Goal: Task Accomplishment & Management: Use online tool/utility

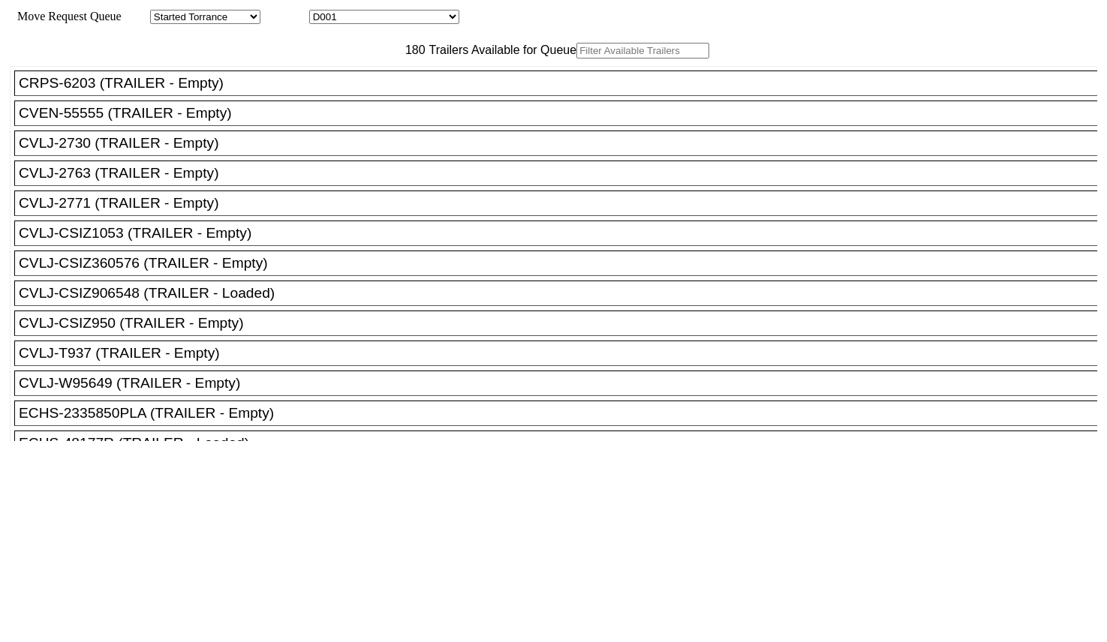
click at [576, 59] on input "text" at bounding box center [642, 51] width 133 height 16
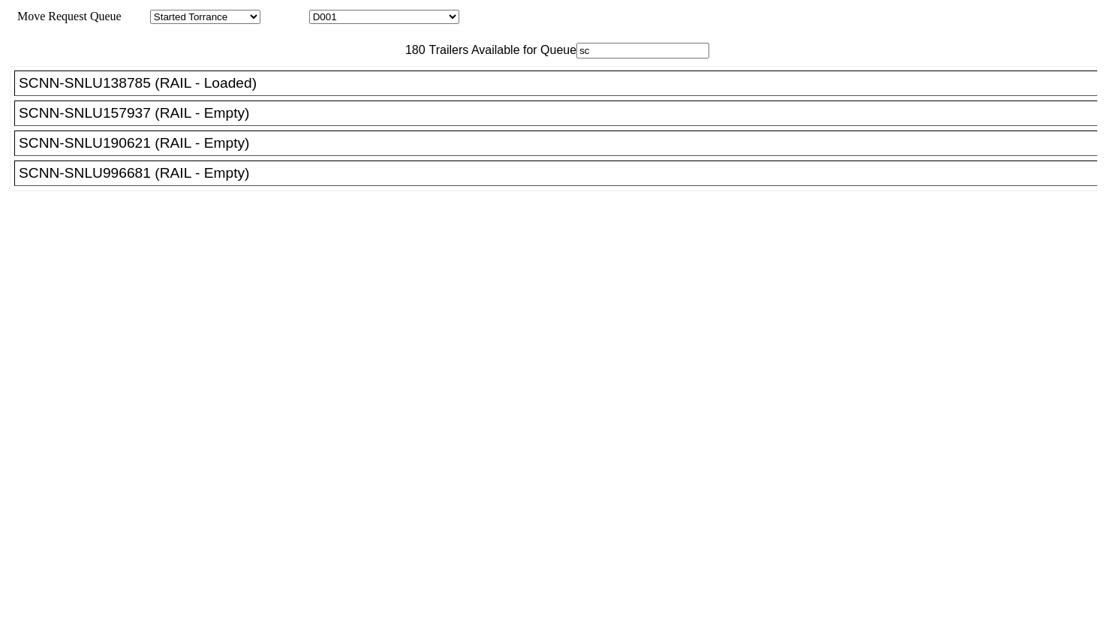
type input "sc"
click at [259, 182] on div "SCNN-SNLU996681 (RAIL - Empty)" at bounding box center [562, 173] width 1087 height 17
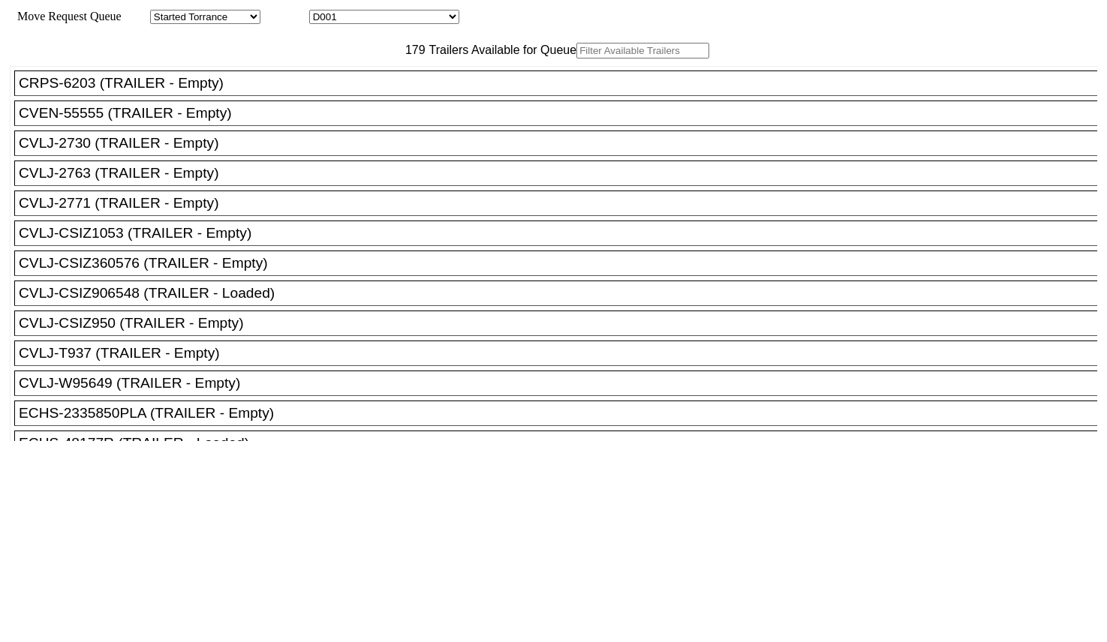
click at [576, 59] on input "text" at bounding box center [642, 51] width 133 height 16
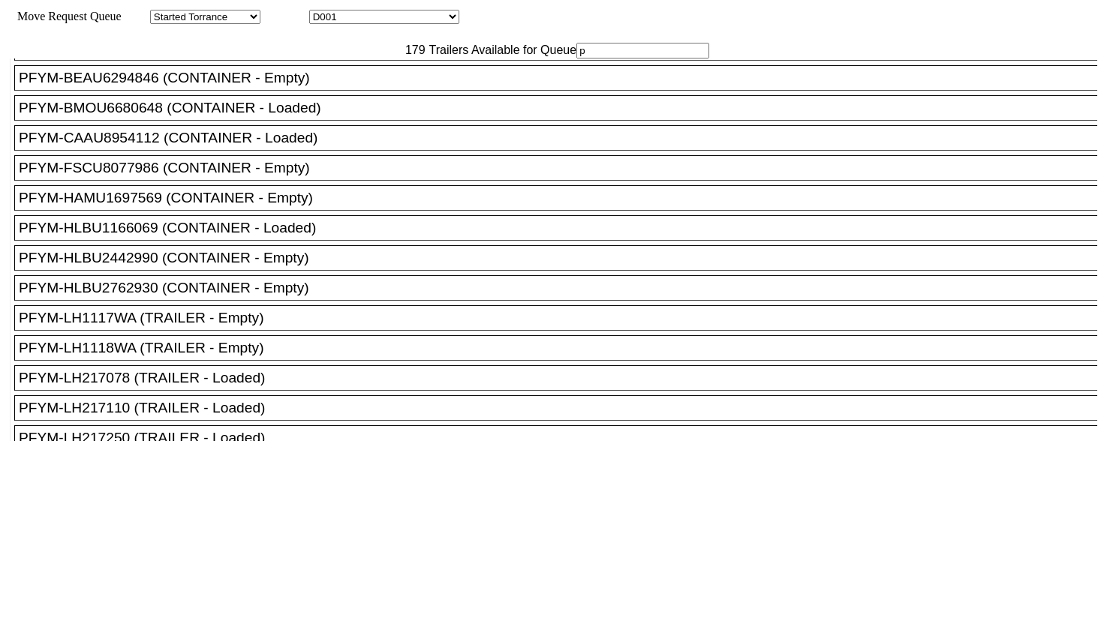
scroll to position [3846, 0]
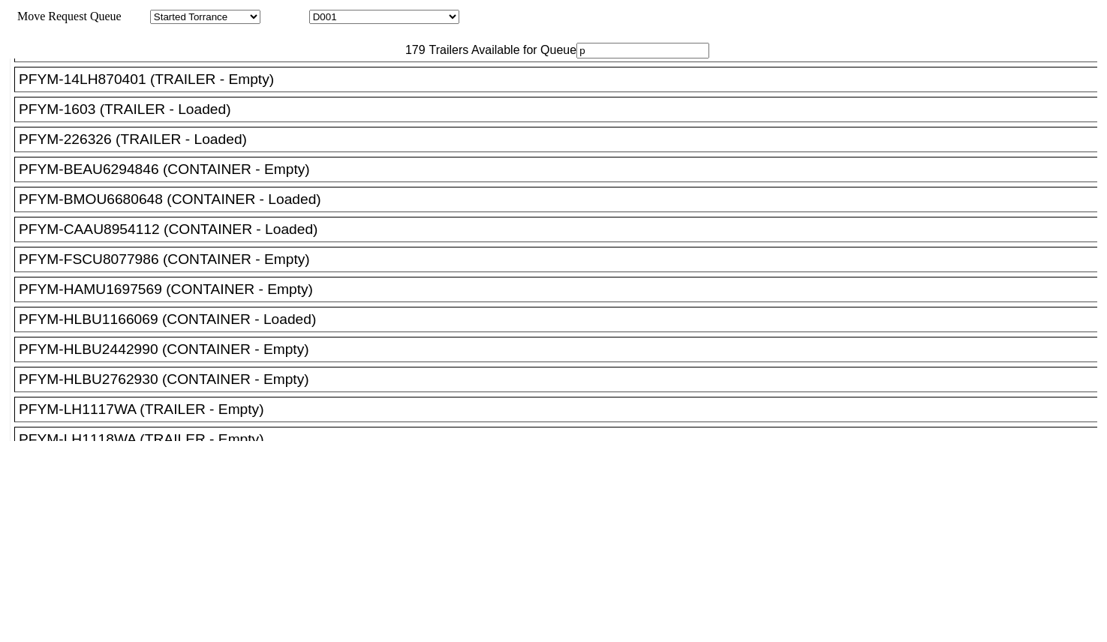
type input "p"
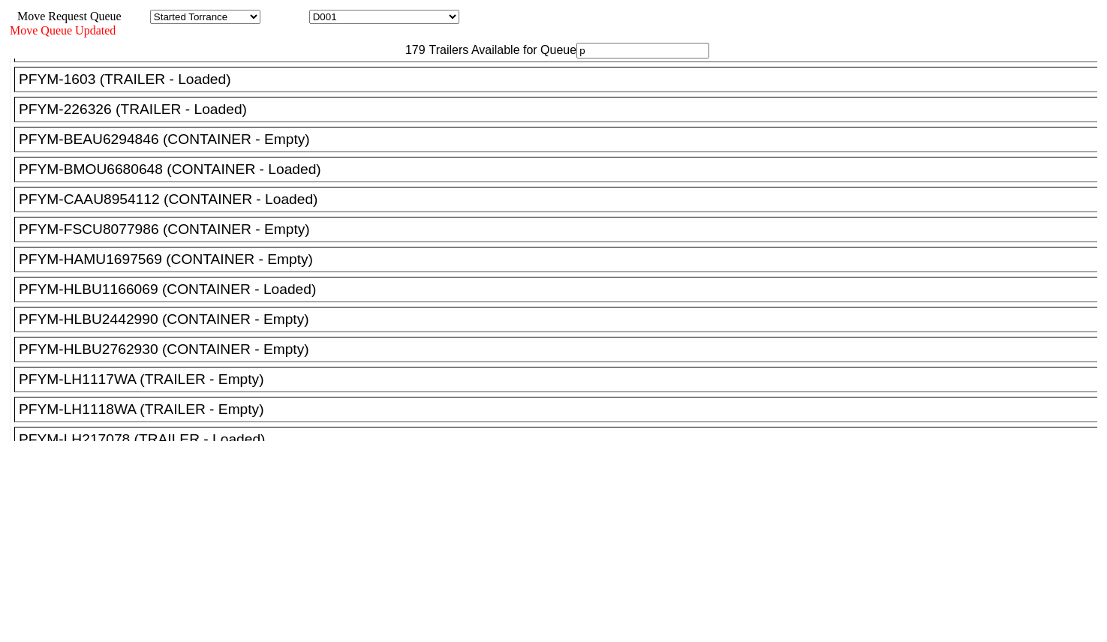
drag, startPoint x: 936, startPoint y: 493, endPoint x: 729, endPoint y: 80, distance: 462.2
